Goal: Task Accomplishment & Management: Manage account settings

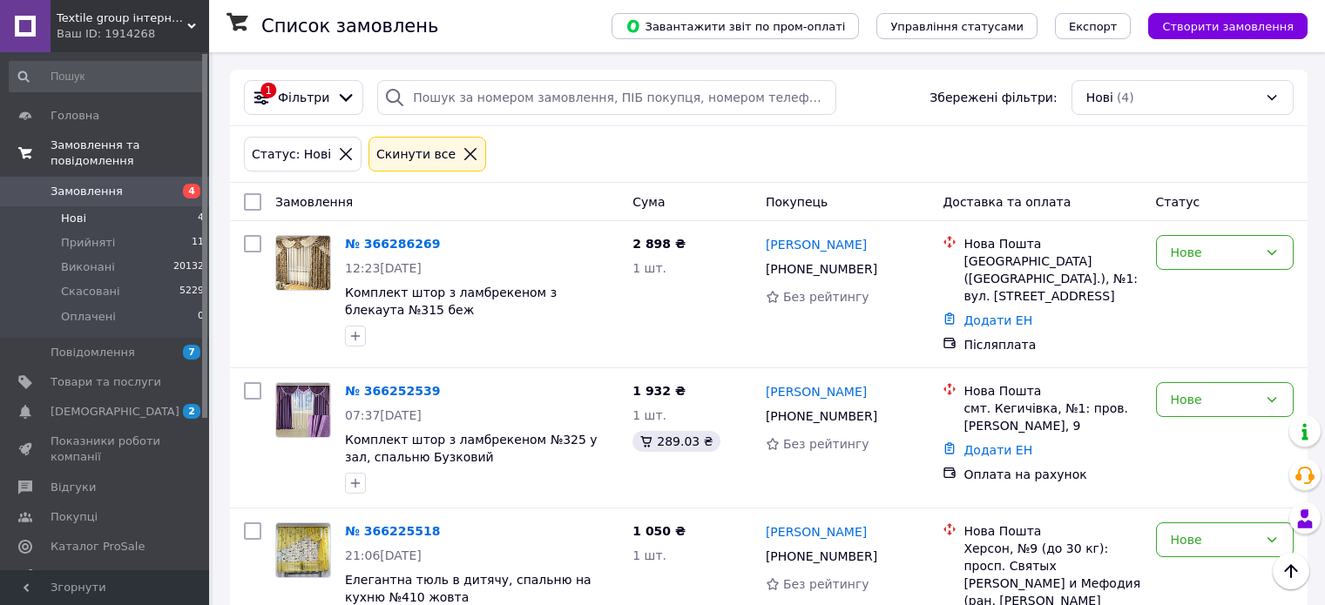
scroll to position [207, 0]
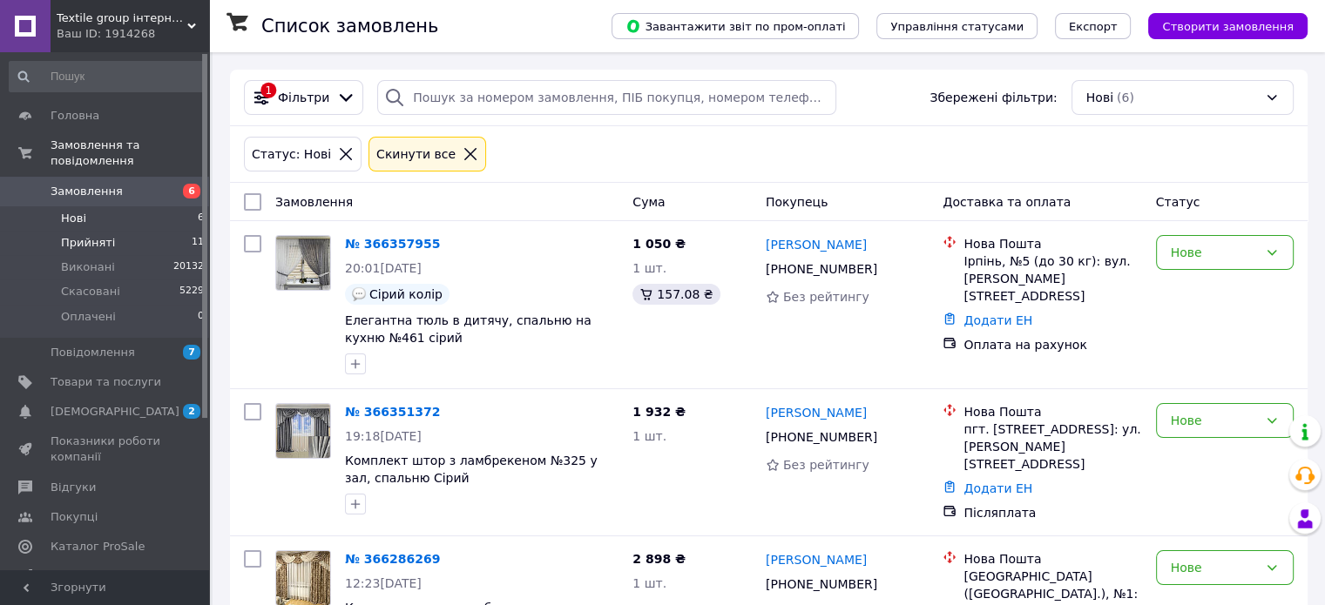
click at [83, 235] on span "Прийняті" at bounding box center [88, 243] width 54 height 16
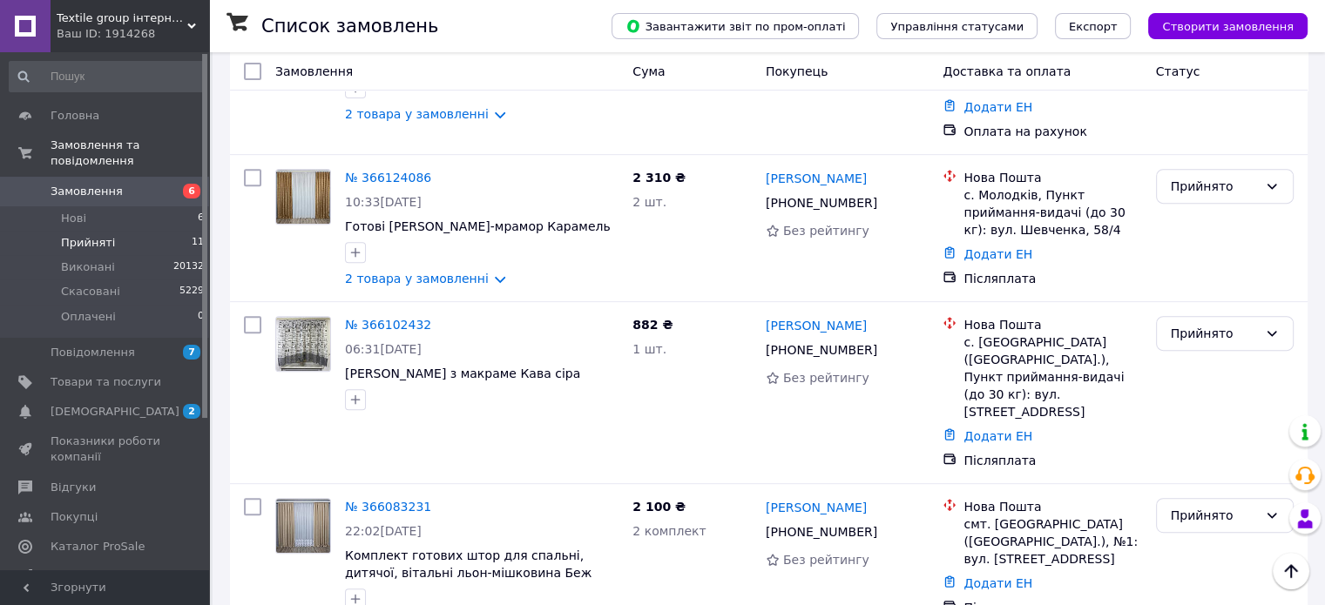
scroll to position [697, 0]
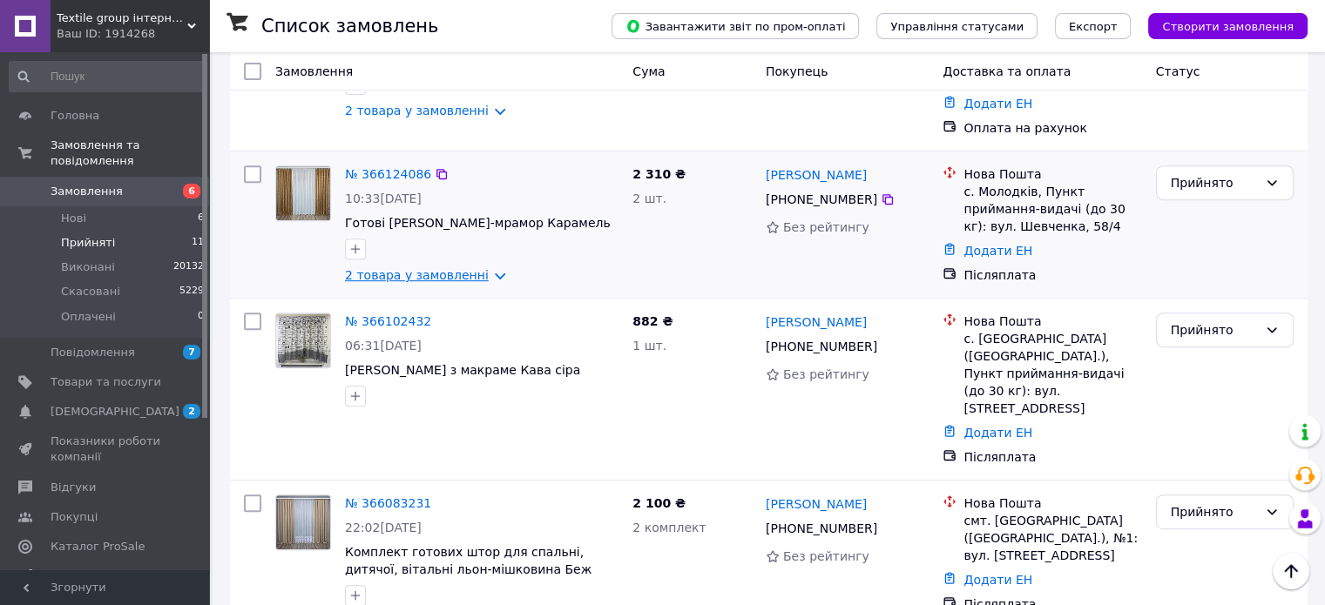
click at [434, 268] on link "2 товара у замовленні" at bounding box center [417, 275] width 144 height 14
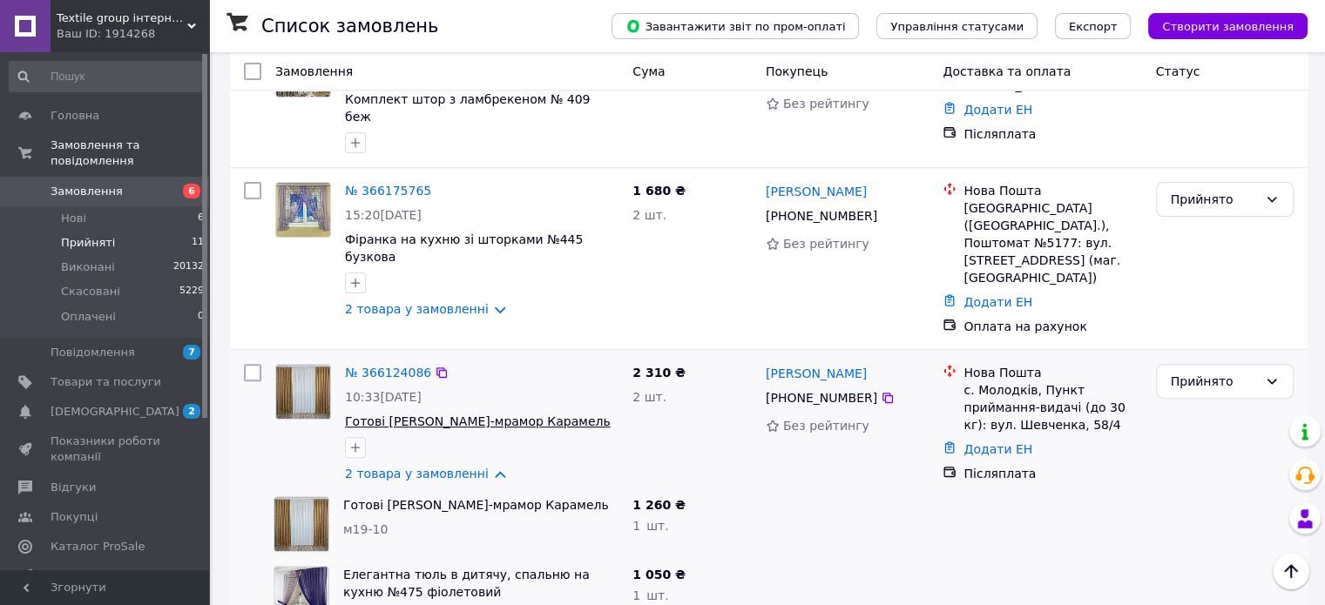
scroll to position [436, 0]
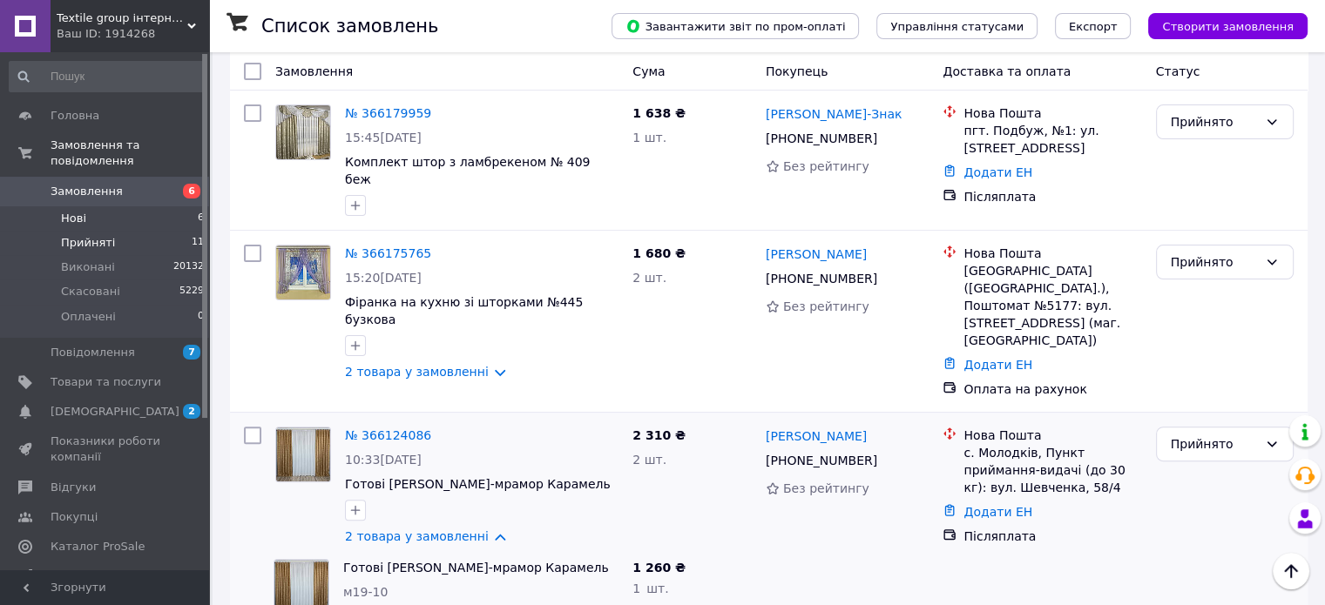
click at [78, 211] on span "Нові" at bounding box center [73, 219] width 25 height 16
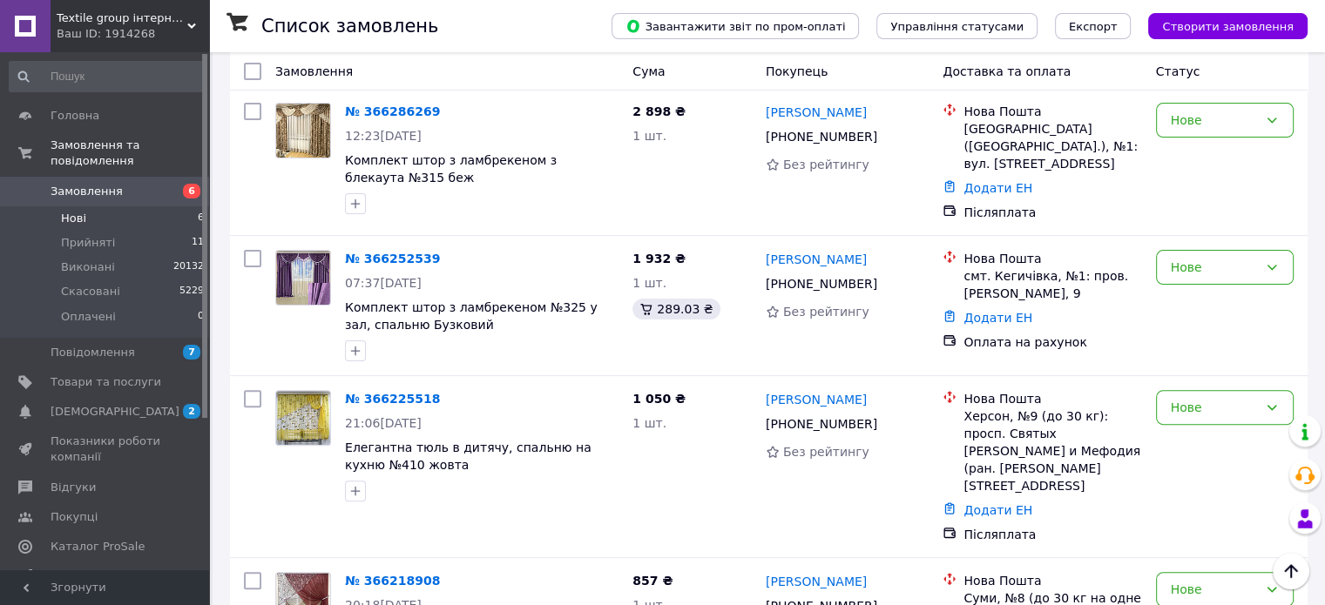
scroll to position [517, 0]
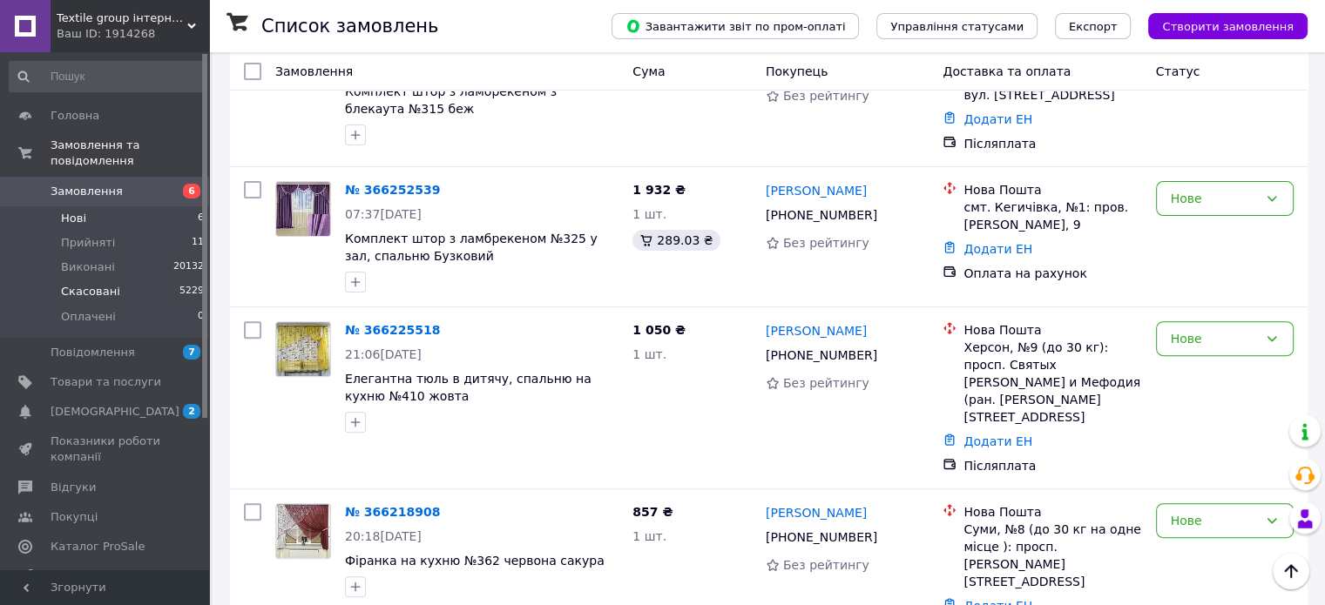
click at [91, 284] on span "Скасовані" at bounding box center [90, 292] width 59 height 16
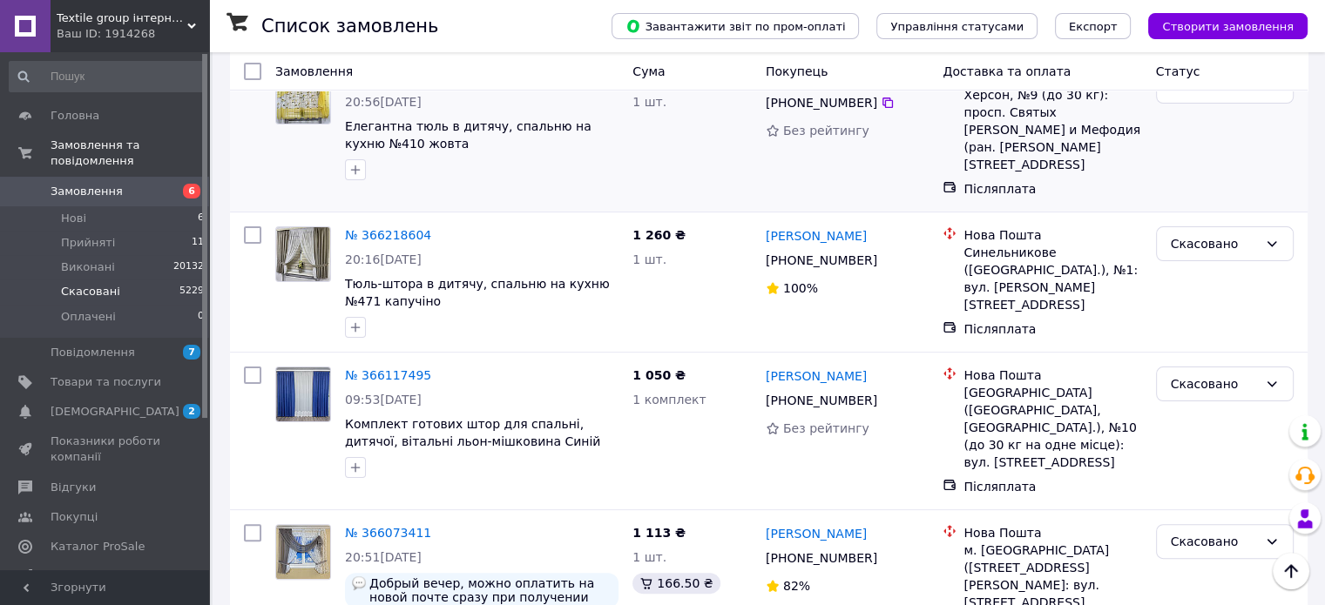
scroll to position [436, 0]
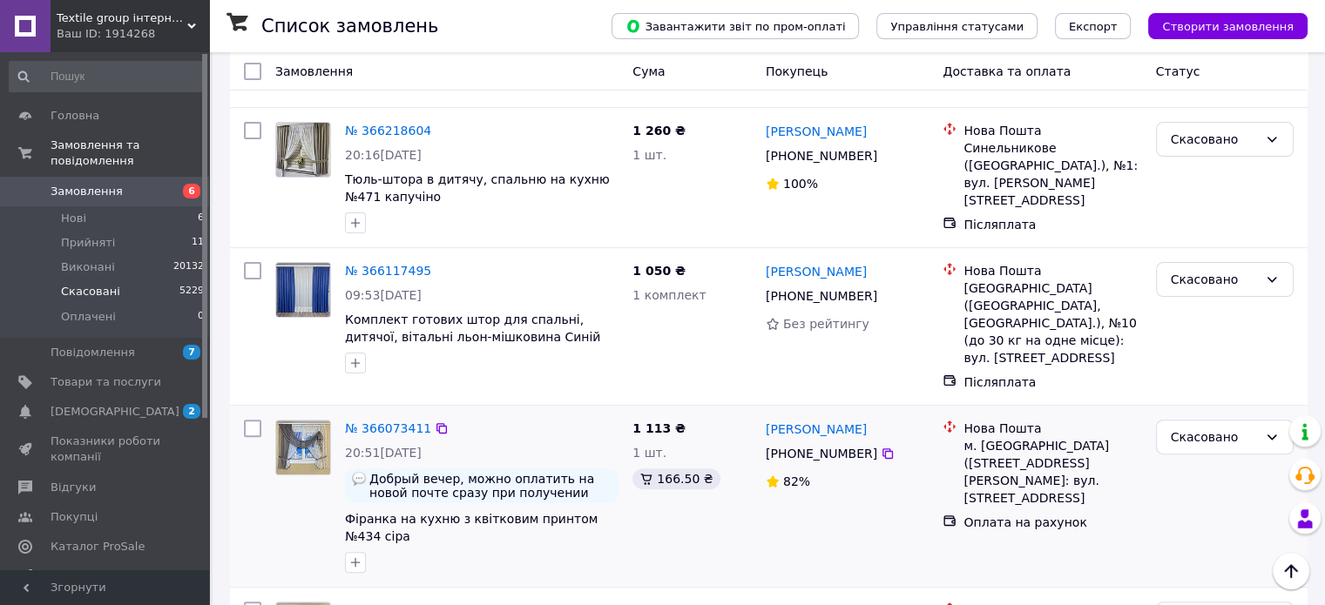
click at [299, 421] on img at bounding box center [303, 448] width 54 height 54
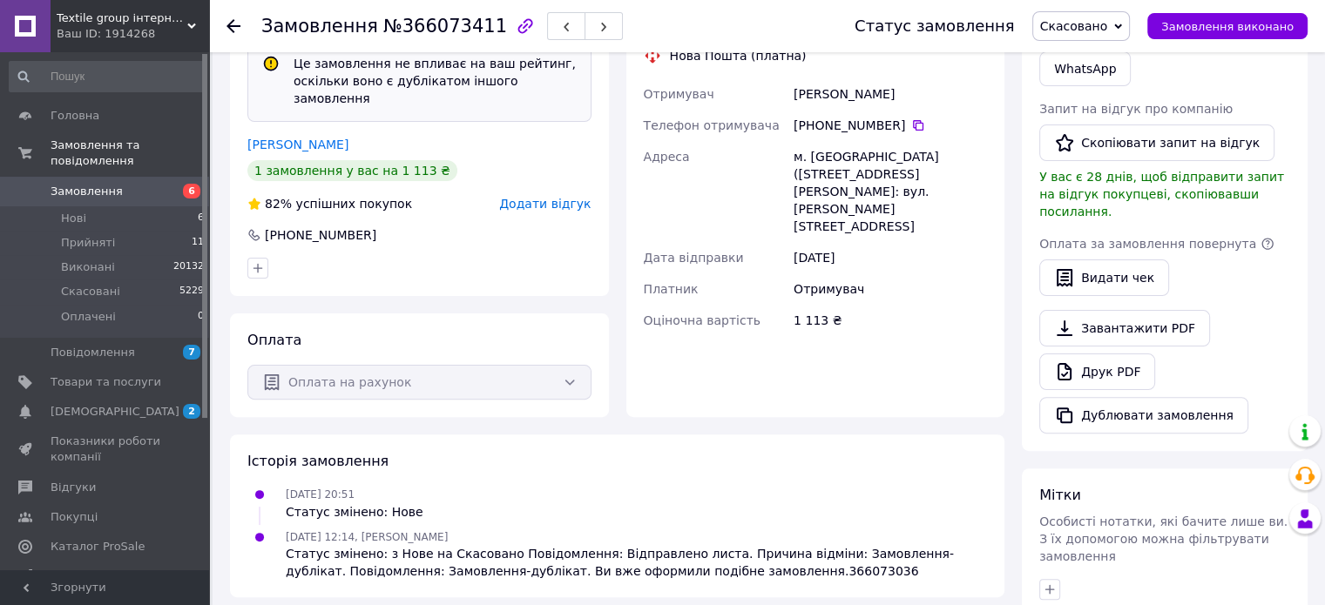
scroll to position [261, 0]
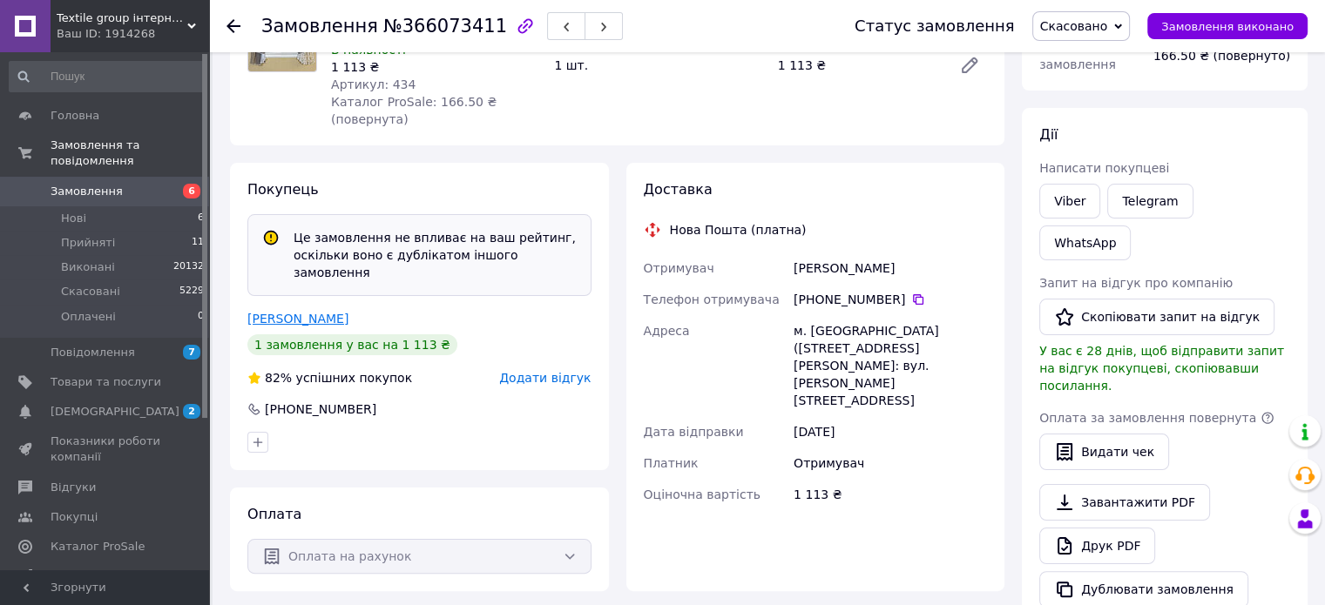
click at [317, 312] on link "Бахуринська Вера" at bounding box center [297, 319] width 101 height 14
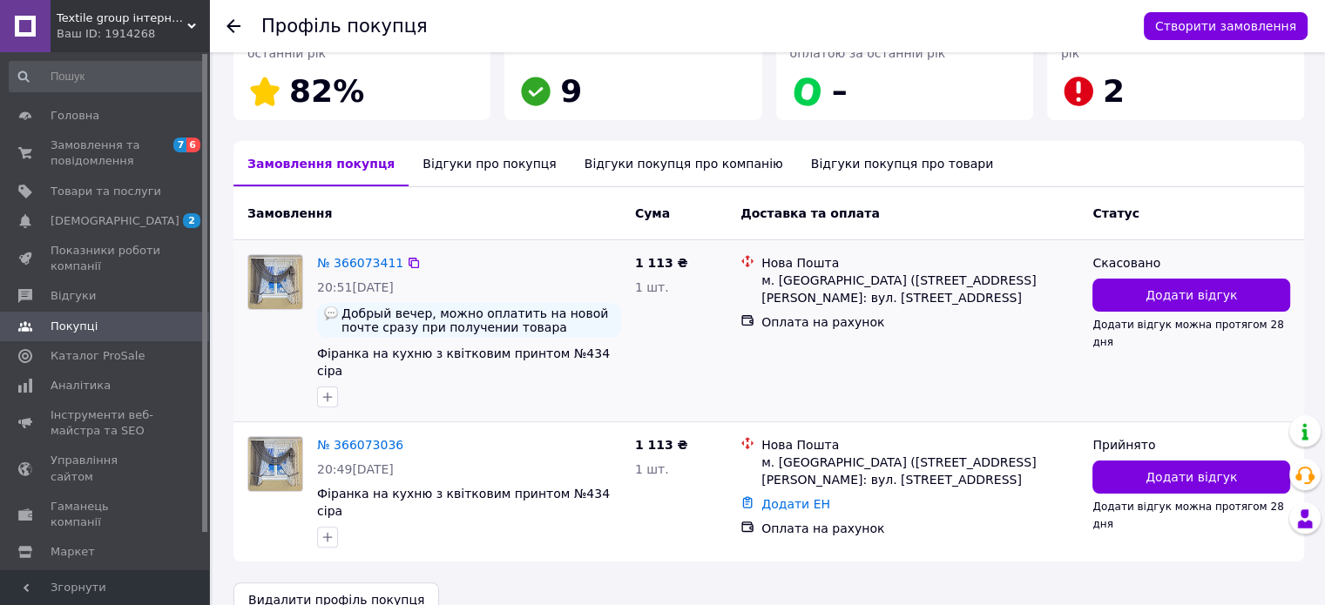
scroll to position [315, 0]
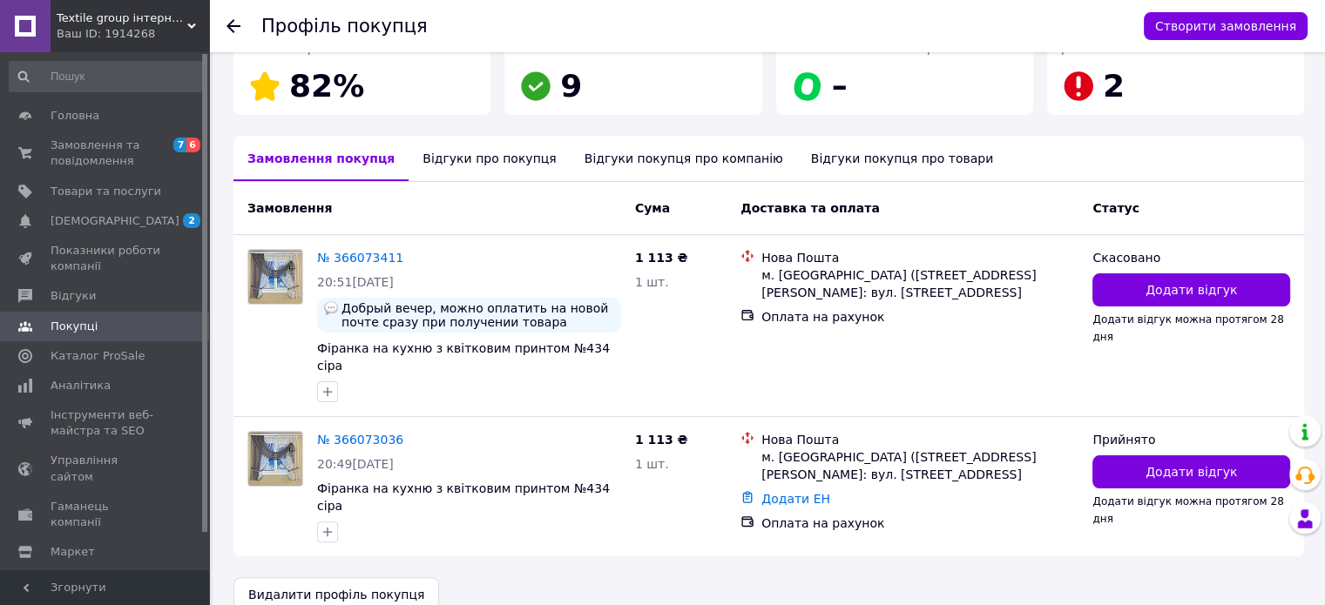
click at [467, 162] on div "Відгуки про покупця" at bounding box center [489, 158] width 161 height 45
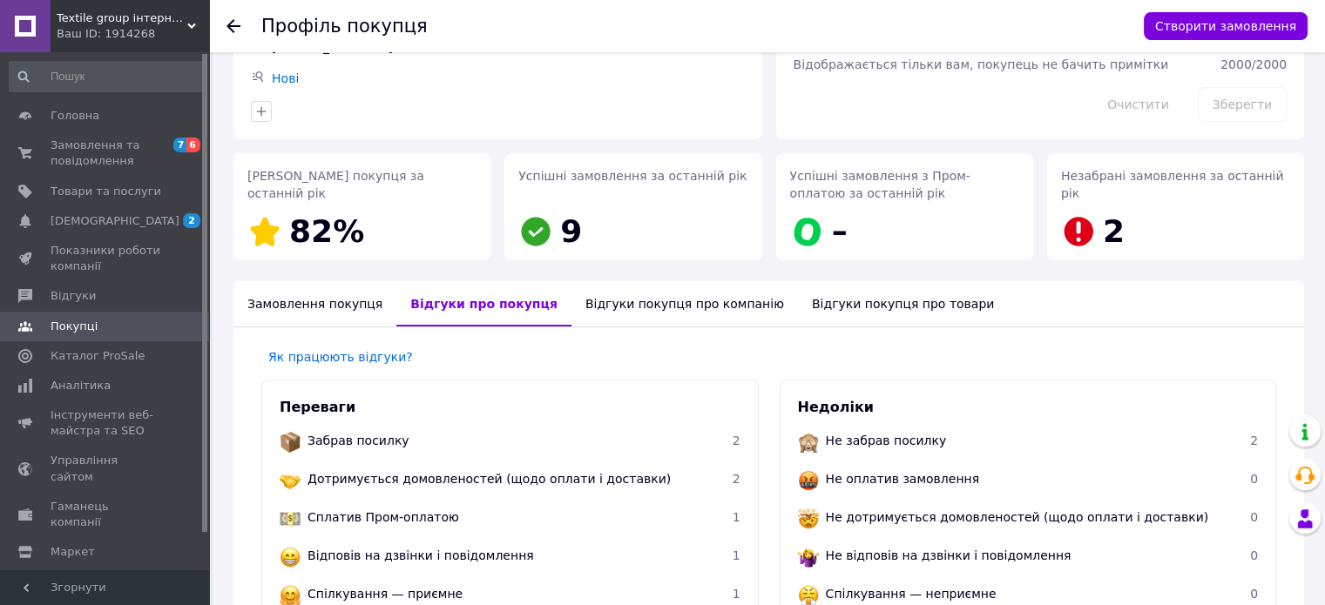
scroll to position [153, 0]
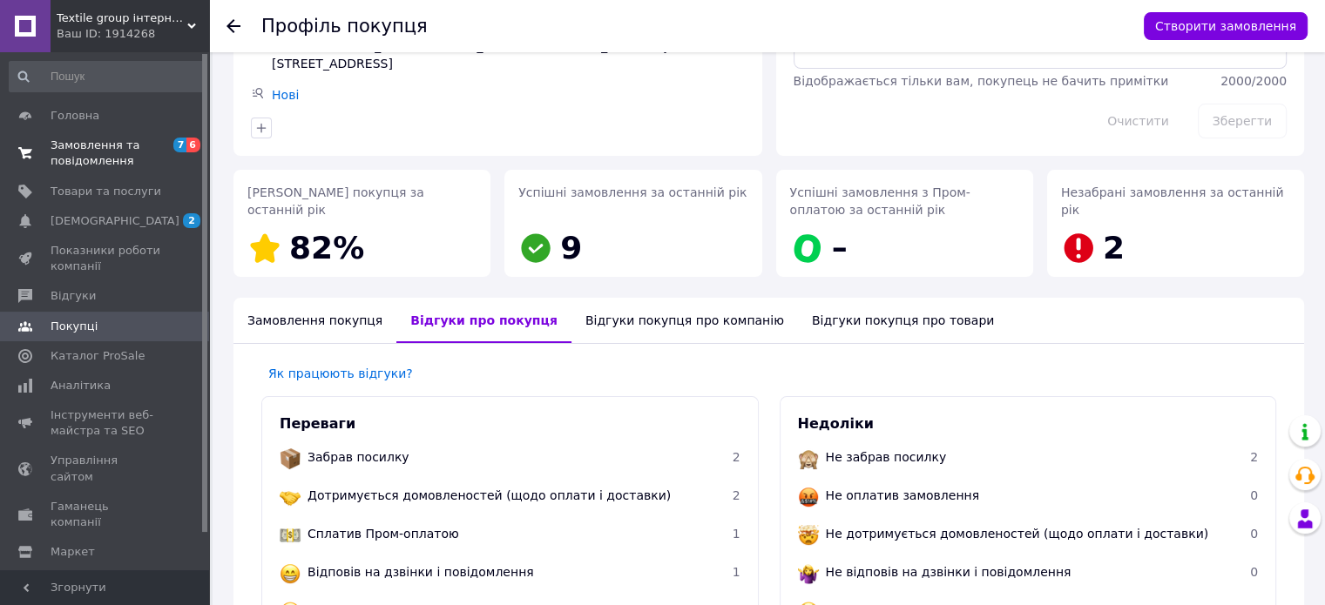
click at [84, 150] on span "Замовлення та повідомлення" at bounding box center [106, 153] width 111 height 31
